Goal: Transaction & Acquisition: Book appointment/travel/reservation

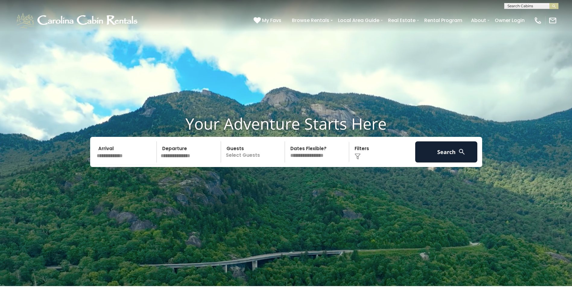
click at [123, 158] on input "text" at bounding box center [126, 152] width 62 height 21
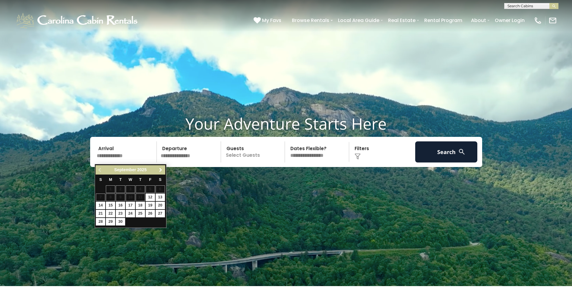
click at [159, 169] on span "Next" at bounding box center [160, 170] width 5 height 5
click at [152, 199] on link "10" at bounding box center [150, 198] width 9 height 8
type input "********"
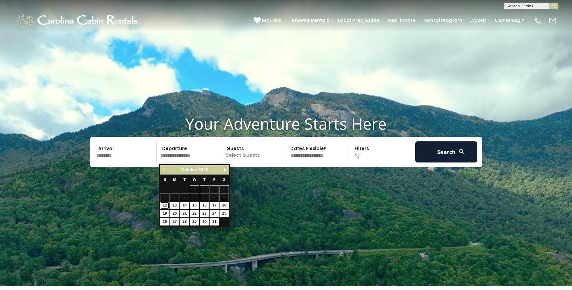
click at [166, 207] on link "12" at bounding box center [164, 206] width 9 height 8
type input "********"
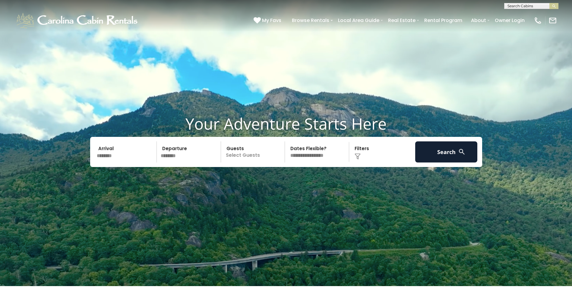
click at [234, 157] on p "Select Guests" at bounding box center [254, 152] width 62 height 21
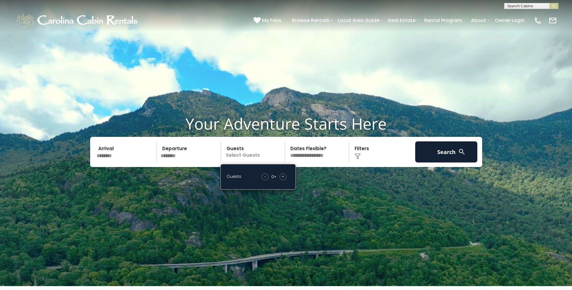
click at [284, 178] on span "+" at bounding box center [283, 176] width 2 height 6
click at [266, 178] on span "-" at bounding box center [266, 176] width 2 height 6
click at [304, 159] on select "**********" at bounding box center [318, 152] width 62 height 21
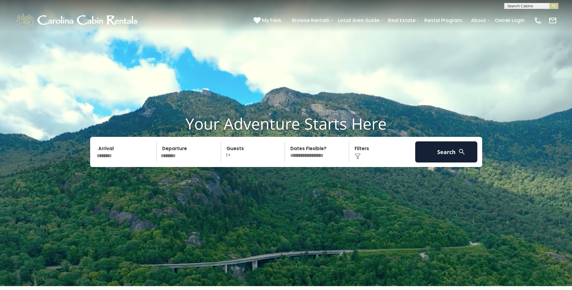
select select "*"
click at [287, 143] on select "**********" at bounding box center [318, 152] width 62 height 21
click at [434, 153] on button "Search" at bounding box center [446, 152] width 62 height 21
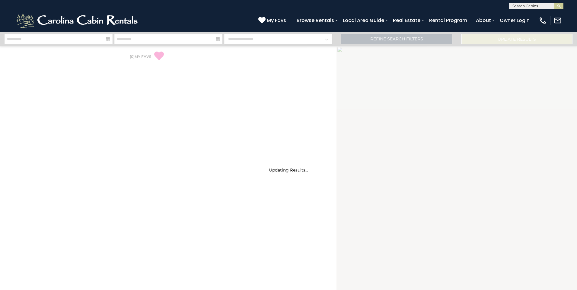
select select "*"
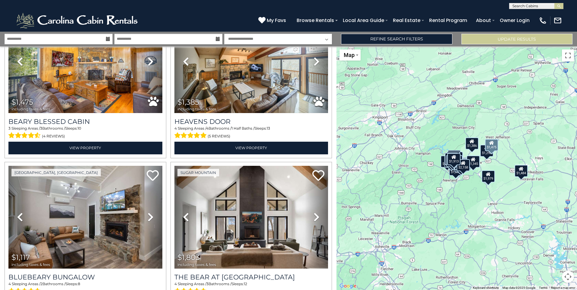
scroll to position [905, 0]
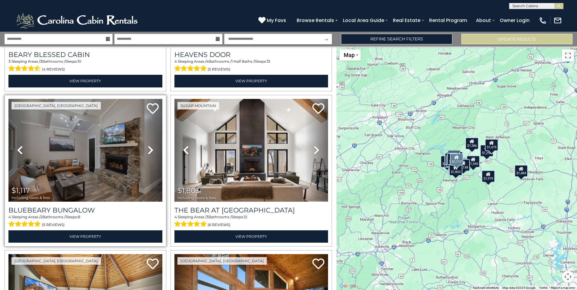
click at [148, 145] on icon at bounding box center [151, 150] width 6 height 10
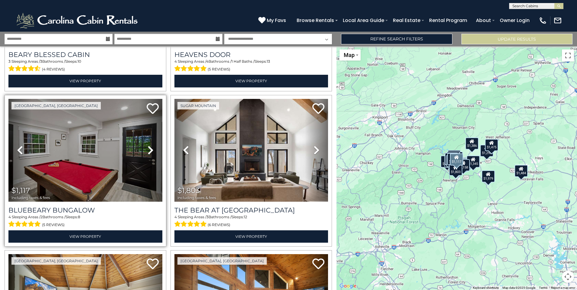
click at [148, 145] on icon at bounding box center [151, 150] width 6 height 10
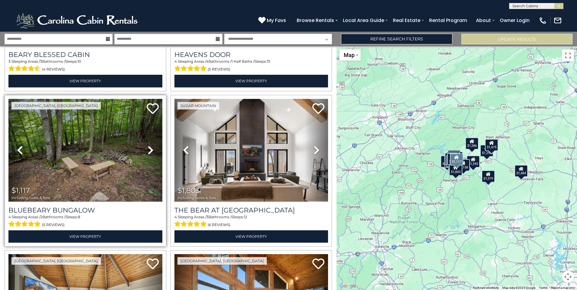
click at [148, 145] on icon at bounding box center [151, 150] width 6 height 10
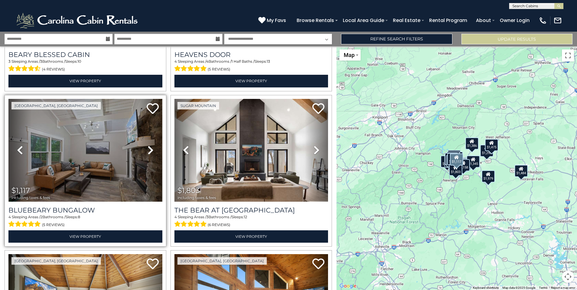
click at [148, 145] on icon at bounding box center [151, 150] width 6 height 10
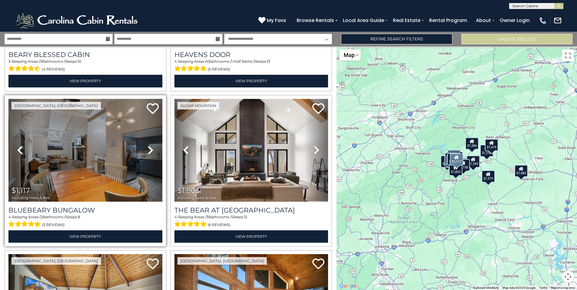
click at [148, 145] on icon at bounding box center [151, 150] width 6 height 10
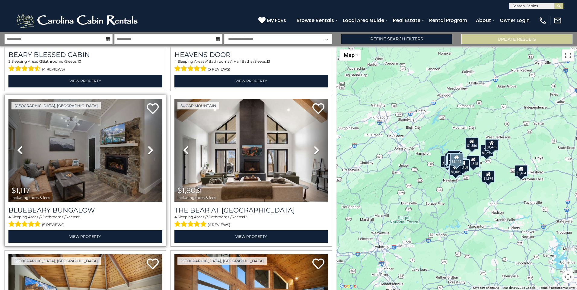
click at [148, 145] on icon at bounding box center [151, 150] width 6 height 10
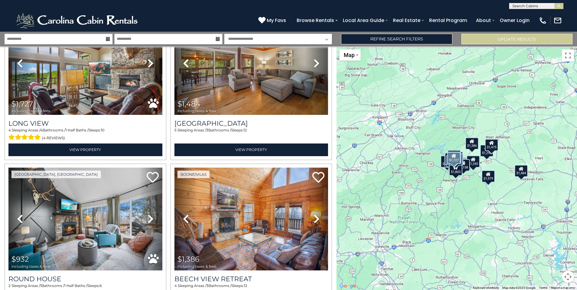
scroll to position [1478, 0]
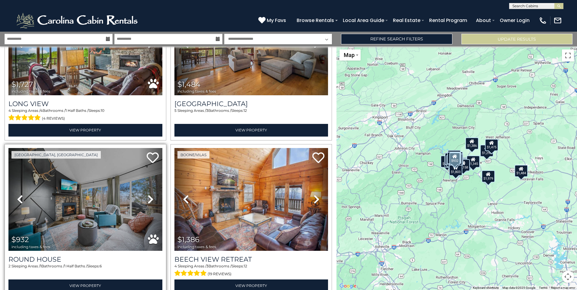
click at [148, 195] on icon at bounding box center [151, 200] width 6 height 10
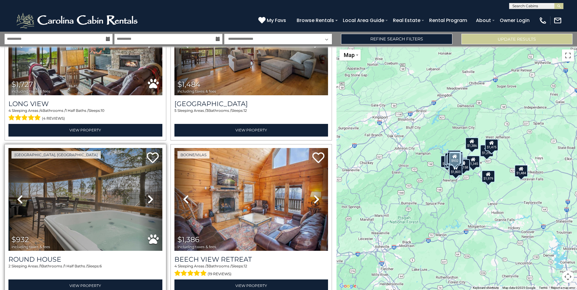
click at [150, 195] on icon at bounding box center [151, 200] width 6 height 10
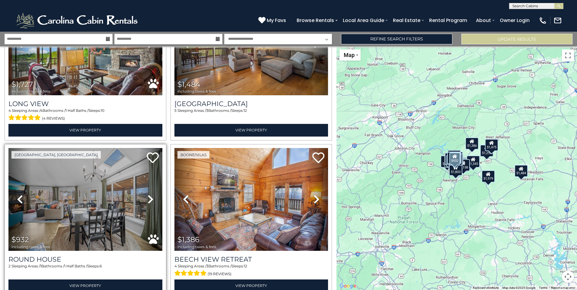
click at [150, 195] on icon at bounding box center [151, 200] width 6 height 10
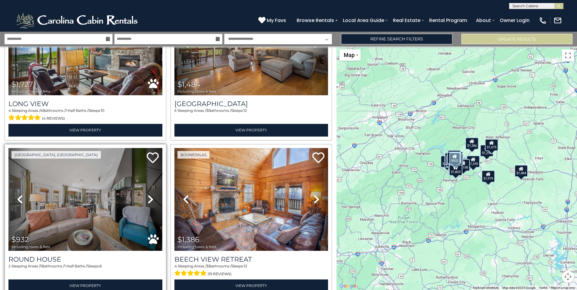
click at [150, 195] on icon at bounding box center [151, 200] width 6 height 10
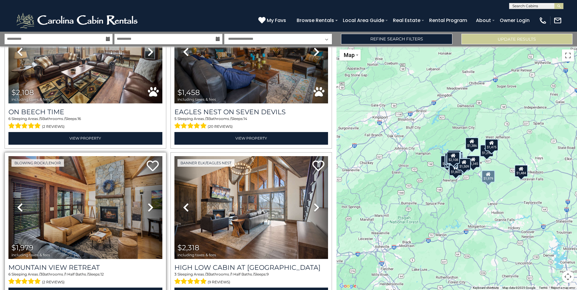
scroll to position [2128, 0]
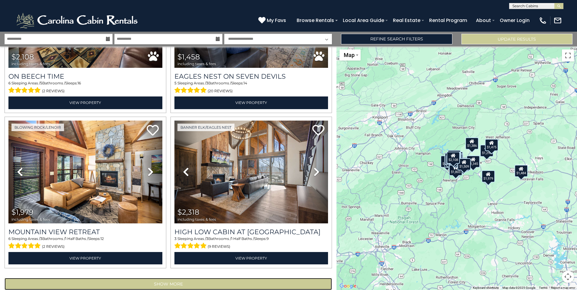
click at [136, 278] on button "Show More" at bounding box center [168, 284] width 327 height 12
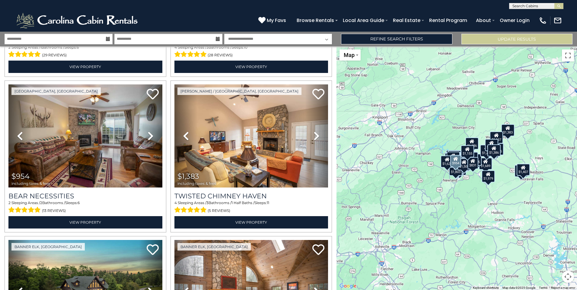
scroll to position [2943, 0]
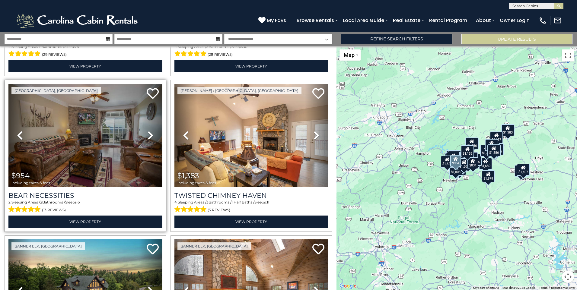
click at [148, 131] on icon at bounding box center [151, 136] width 6 height 10
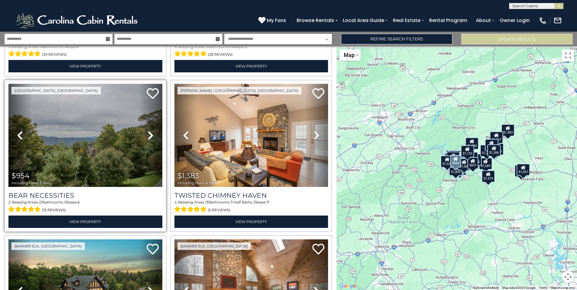
click at [148, 131] on icon at bounding box center [151, 136] width 6 height 10
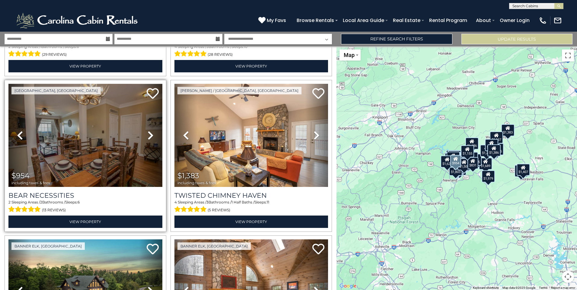
click at [148, 131] on icon at bounding box center [151, 136] width 6 height 10
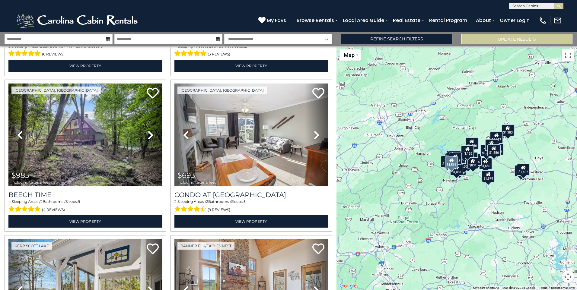
scroll to position [3727, 0]
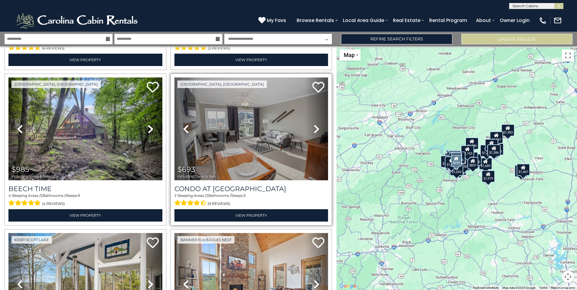
click at [317, 105] on link "Next" at bounding box center [316, 129] width 23 height 103
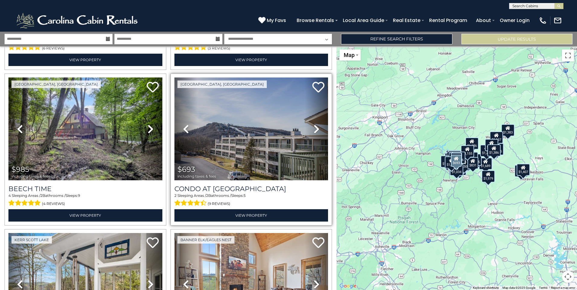
click at [315, 124] on icon at bounding box center [316, 129] width 6 height 10
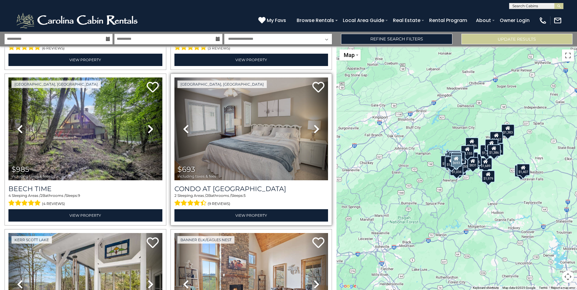
click at [315, 124] on icon at bounding box center [316, 129] width 6 height 10
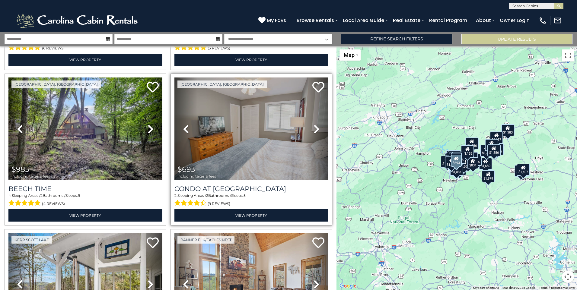
click at [315, 124] on icon at bounding box center [316, 129] width 6 height 10
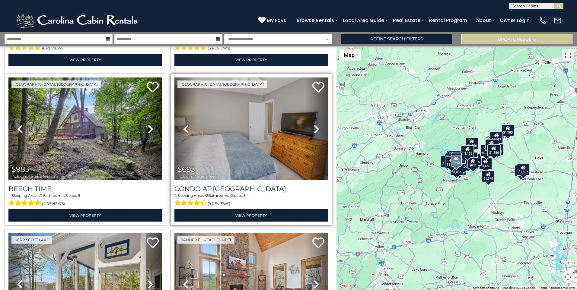
click at [315, 124] on icon at bounding box center [316, 129] width 6 height 10
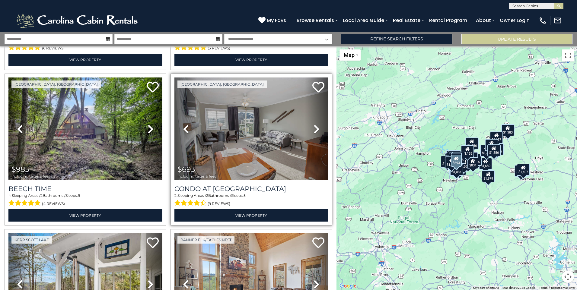
click at [315, 124] on icon at bounding box center [316, 129] width 6 height 10
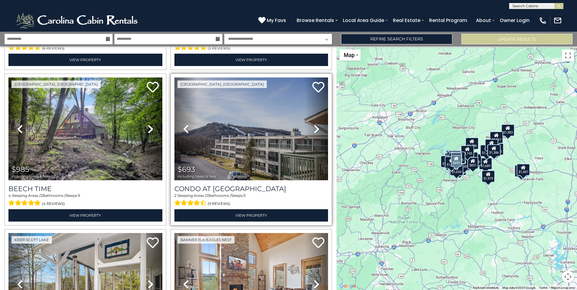
click at [315, 124] on icon at bounding box center [316, 129] width 6 height 10
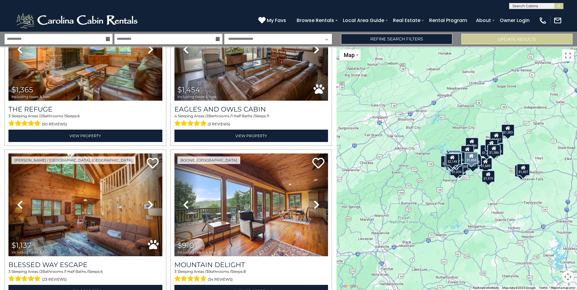
scroll to position [4447, 0]
